Goal: Check status: Check status

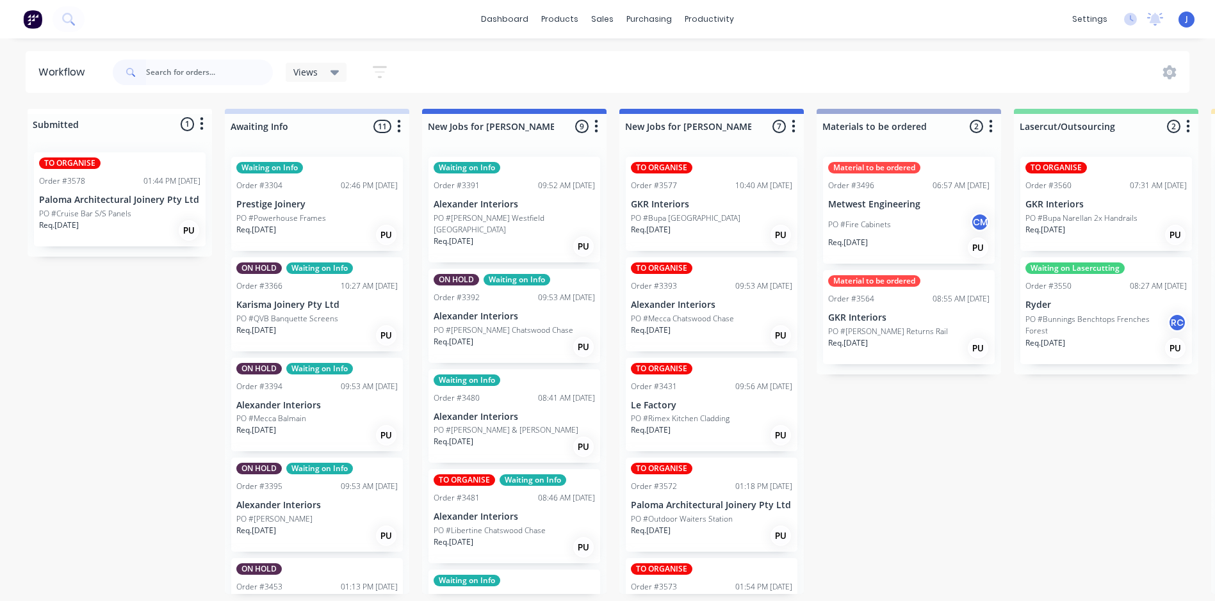
scroll to position [69, 0]
click at [184, 70] on input "text" at bounding box center [209, 73] width 127 height 26
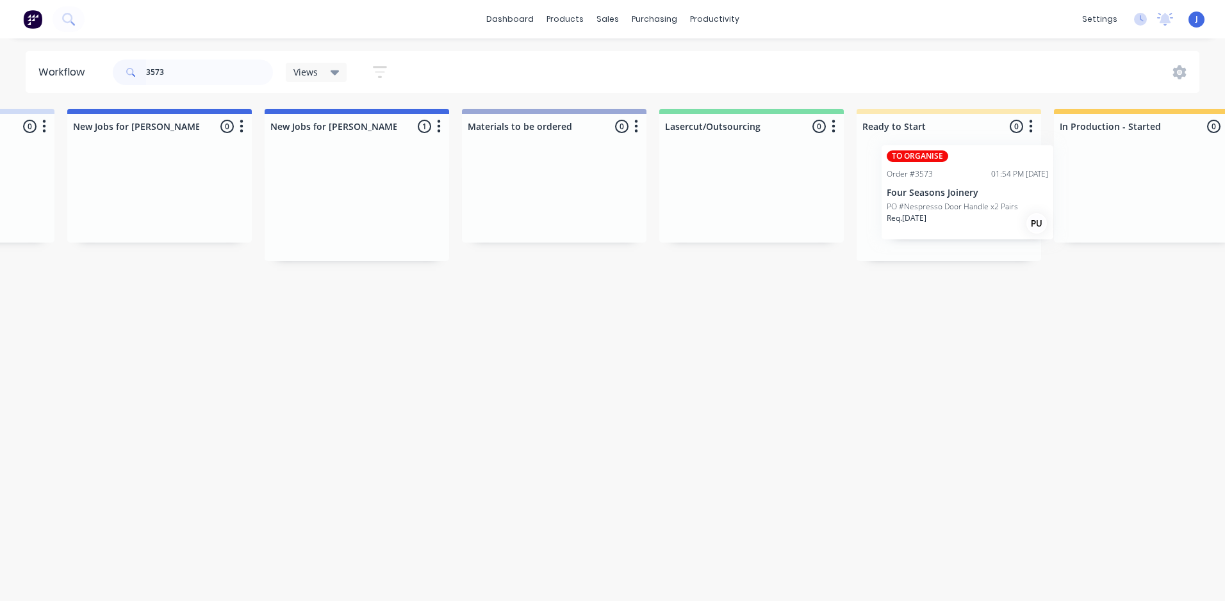
scroll to position [0, 370]
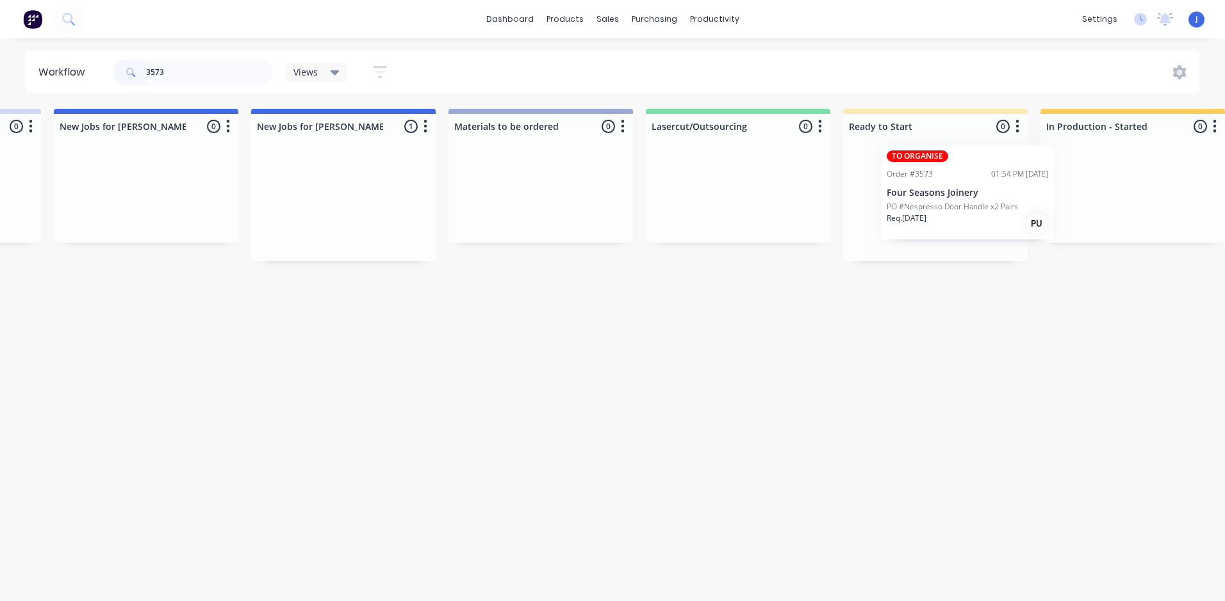
drag, startPoint x: 699, startPoint y: 195, endPoint x: 939, endPoint y: 181, distance: 240.6
click at [913, 206] on p "Four Seasons Joinery" at bounding box center [932, 204] width 161 height 11
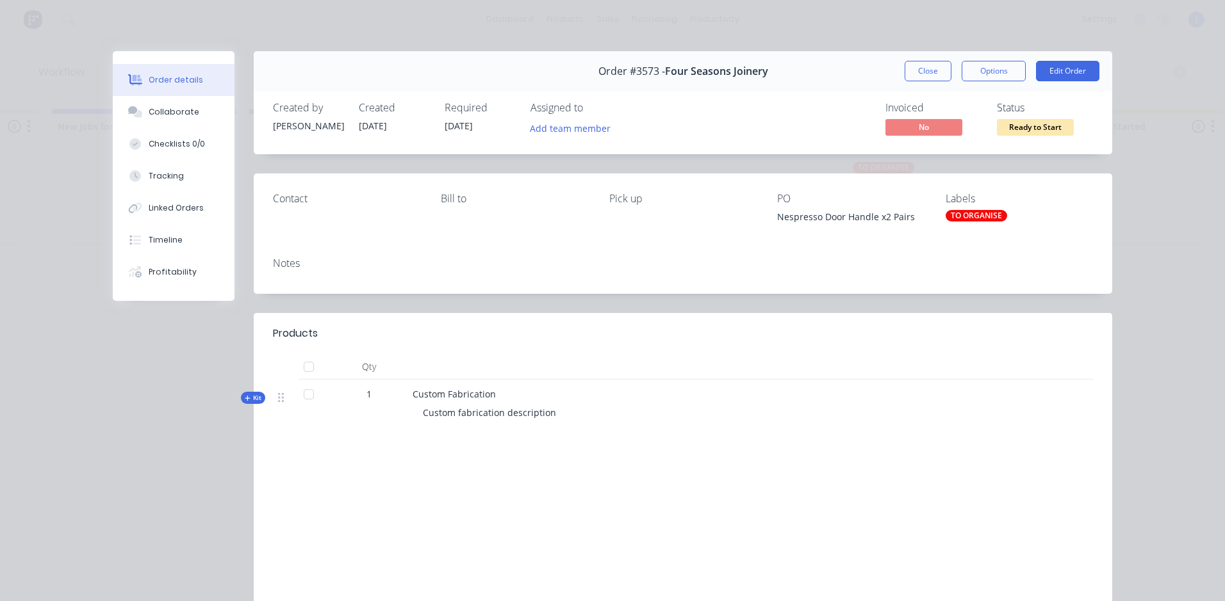
click at [970, 212] on div "TO ORGANISE" at bounding box center [975, 216] width 61 height 12
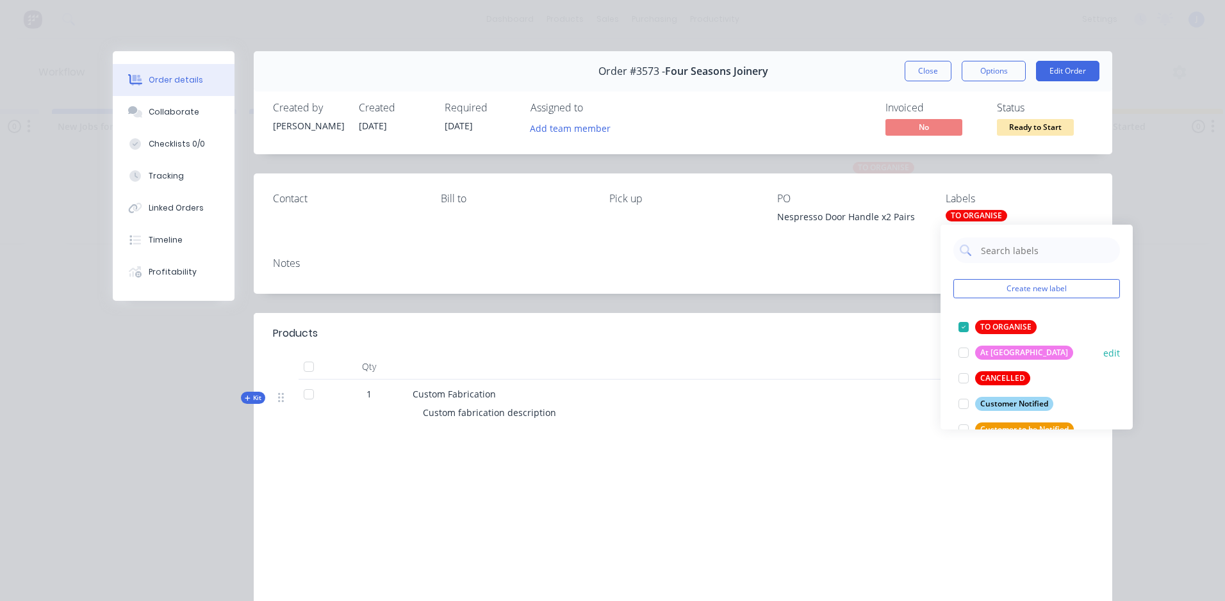
click at [963, 325] on div at bounding box center [963, 327] width 26 height 26
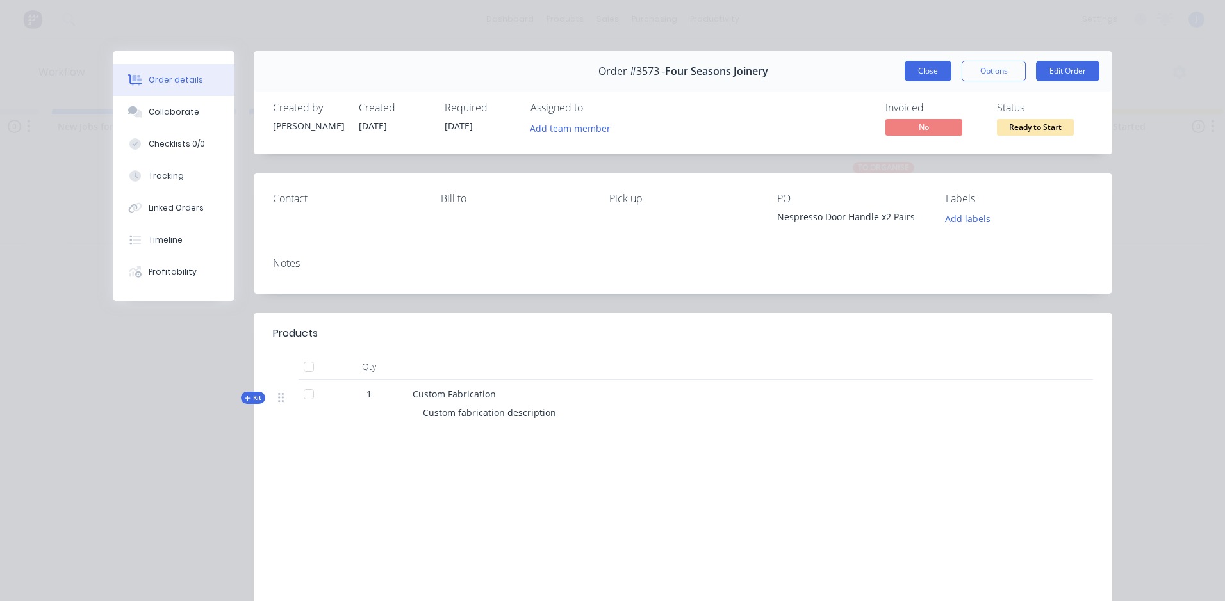
click at [922, 70] on button "Close" at bounding box center [927, 71] width 47 height 20
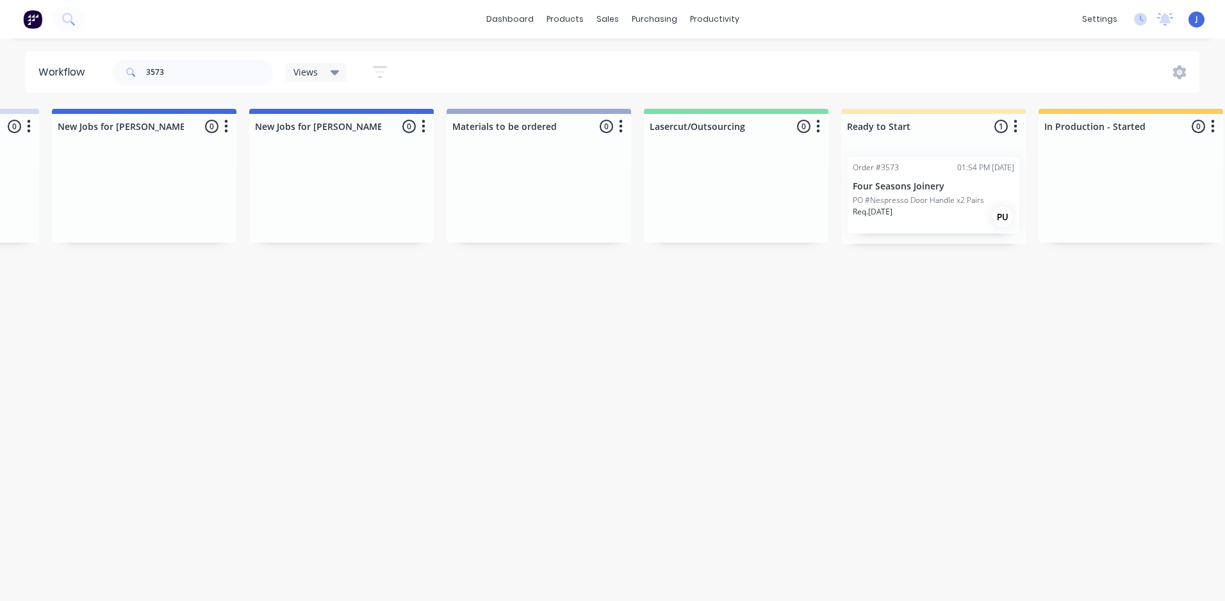
click at [854, 361] on html "dashboard products sales purchasing productivity dashboard products Product Cat…" at bounding box center [242, 262] width 1225 height 525
click at [181, 72] on input "3573" at bounding box center [209, 73] width 127 height 26
type input "3"
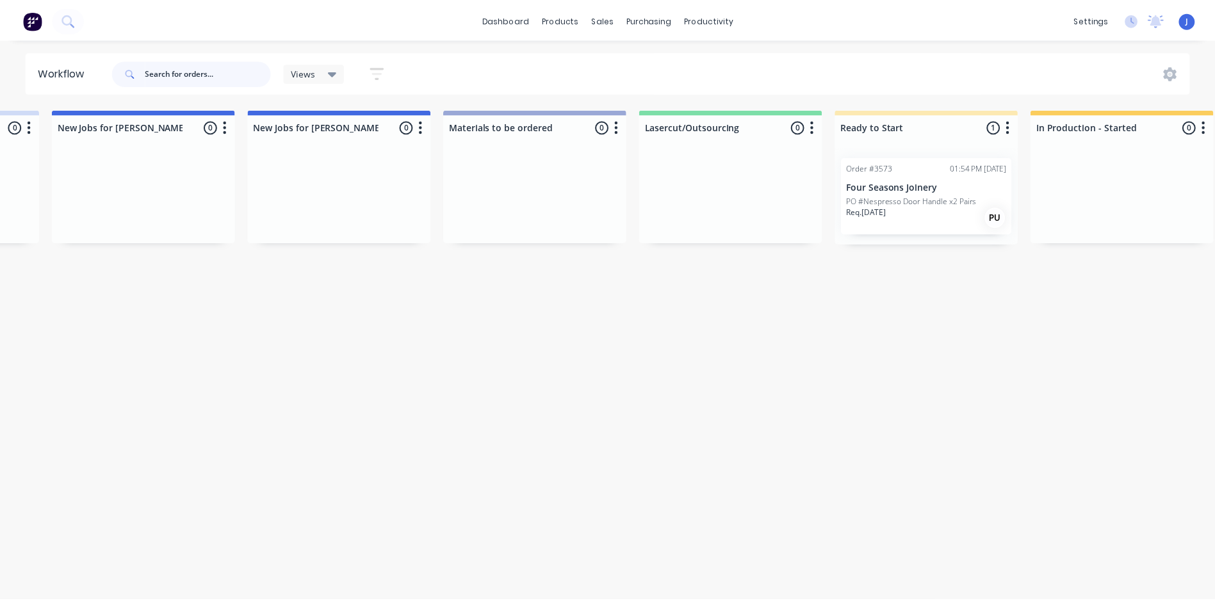
scroll to position [0, 0]
